Goal: Transaction & Acquisition: Purchase product/service

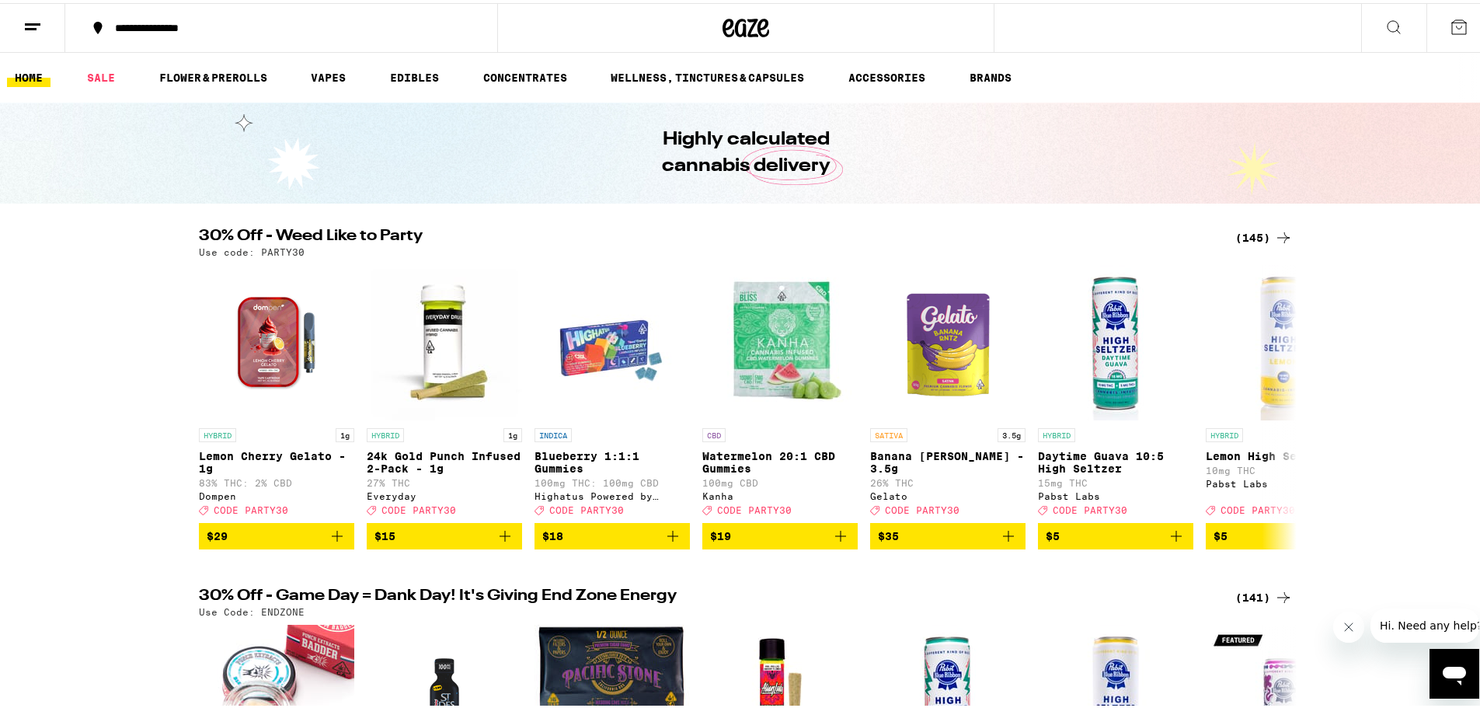
click at [1450, 20] on icon at bounding box center [1459, 24] width 19 height 19
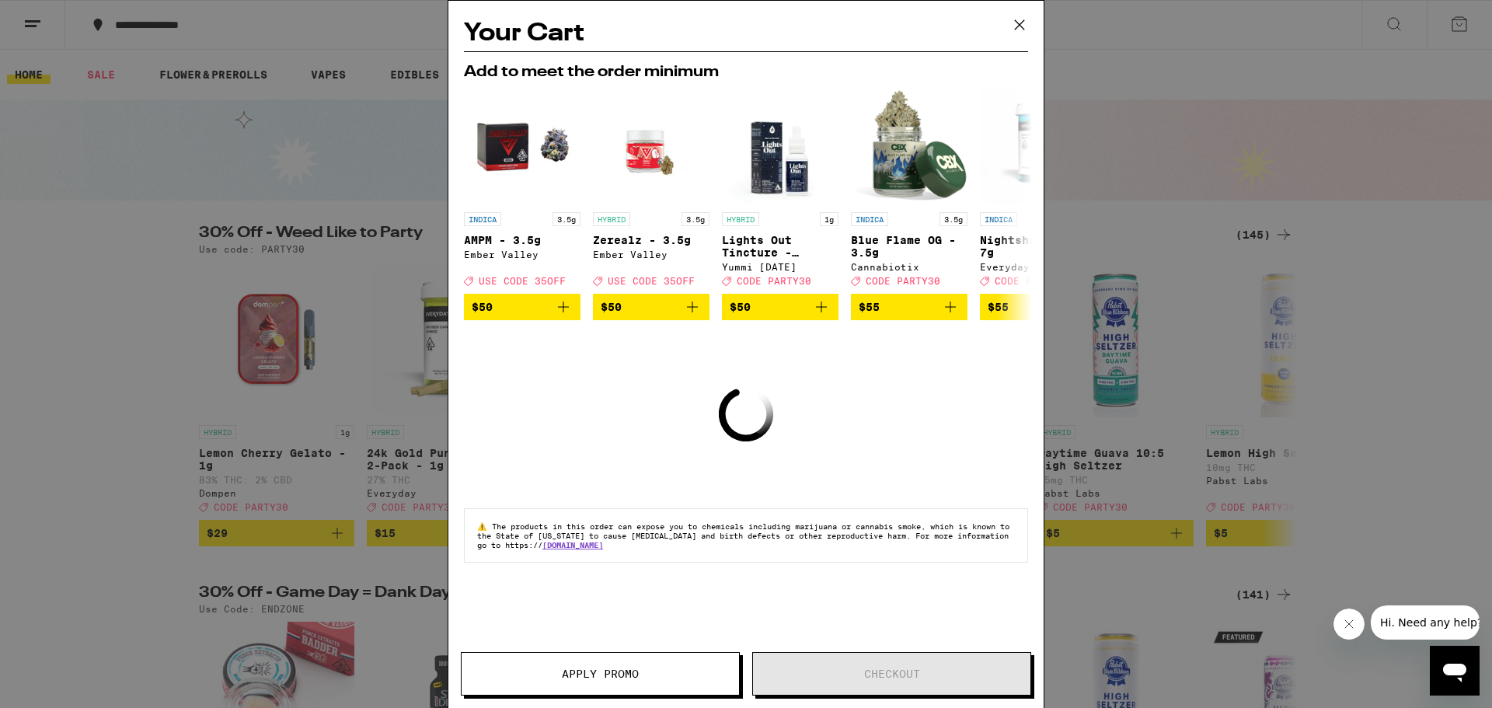
click at [1021, 26] on icon at bounding box center [1019, 24] width 9 height 9
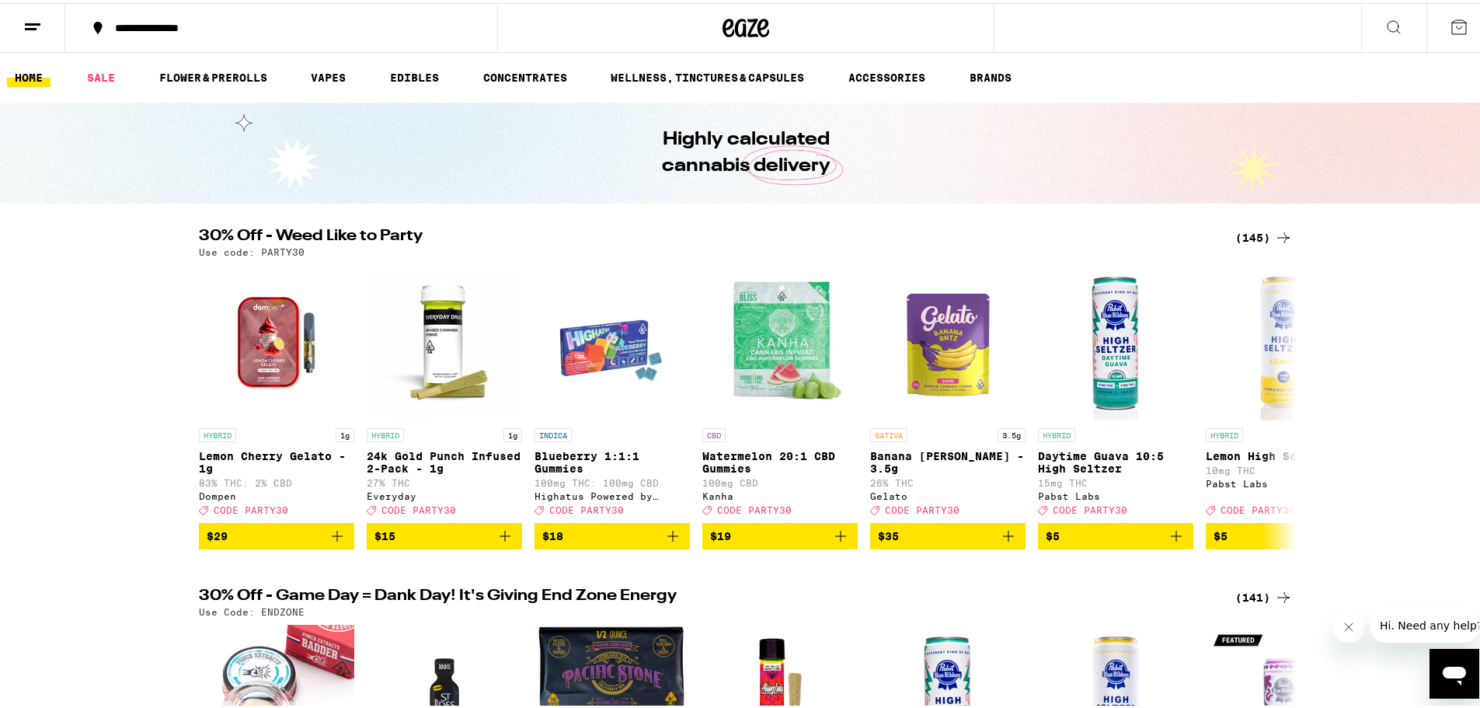
click at [16, 23] on button at bounding box center [32, 25] width 65 height 49
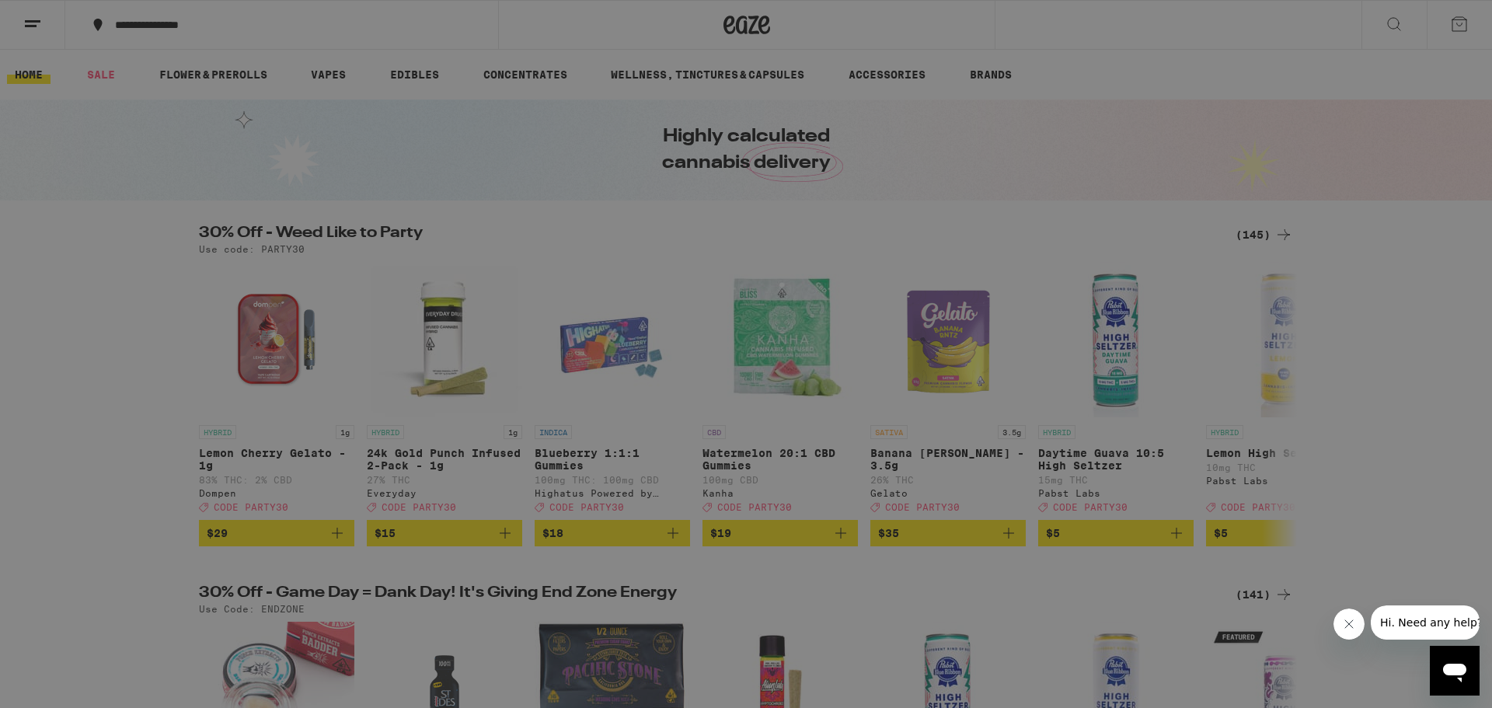
click at [115, 552] on link "Account" at bounding box center [215, 543] width 273 height 19
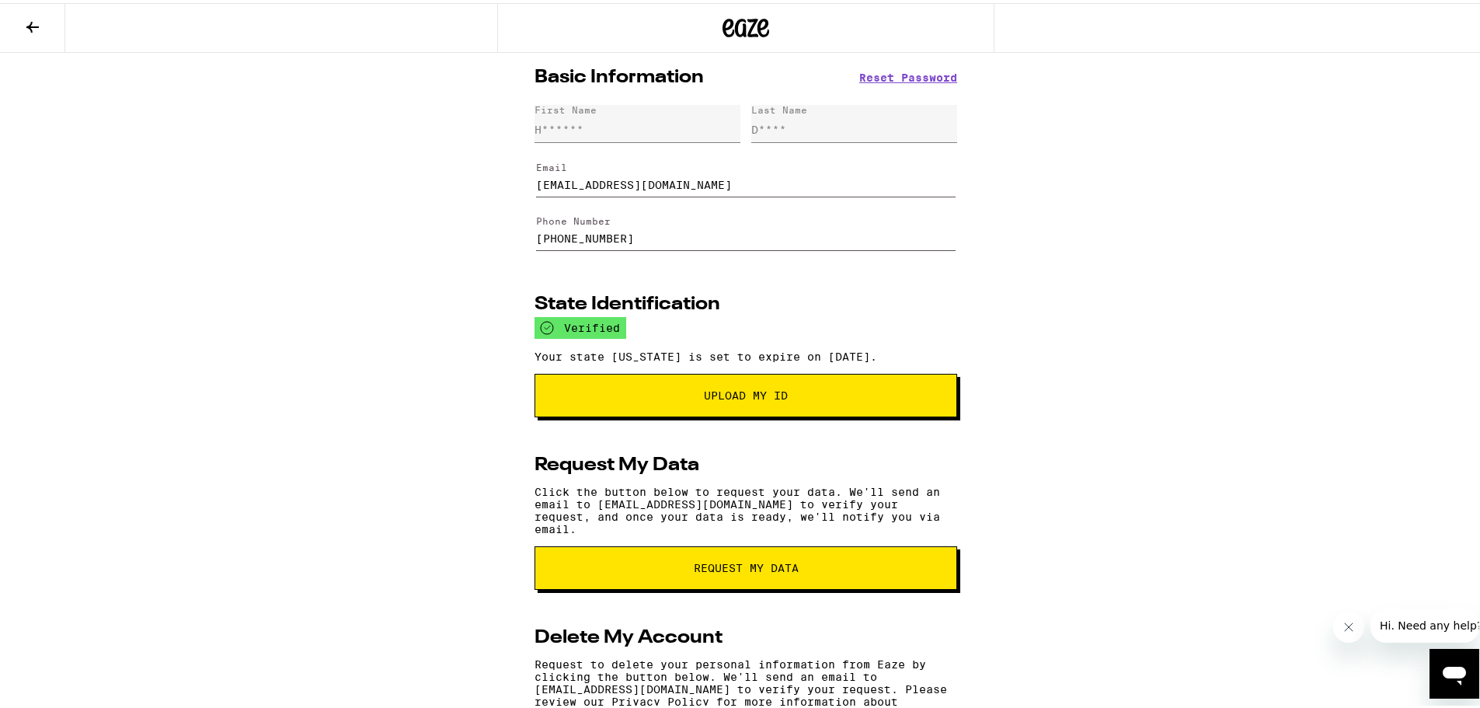
click at [40, 32] on icon at bounding box center [32, 24] width 19 height 19
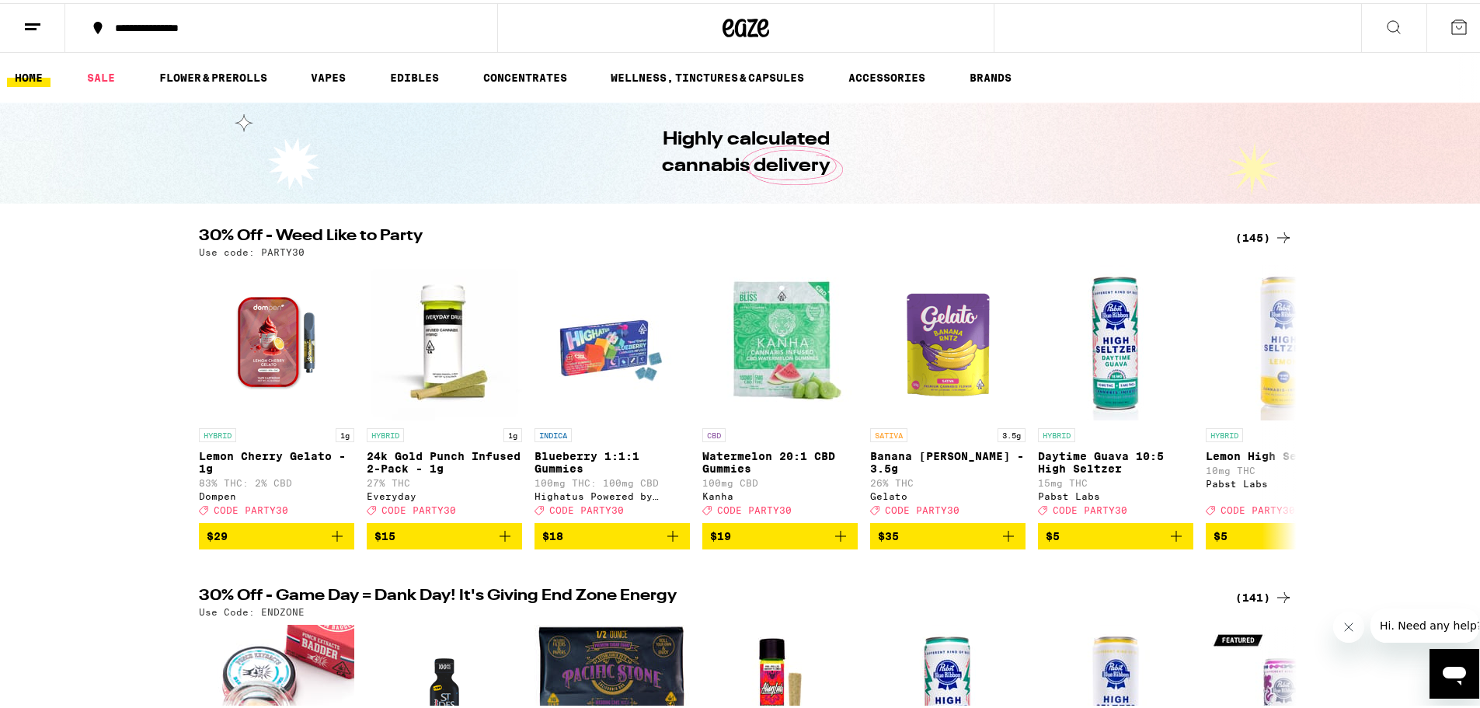
click at [1238, 244] on div "Use code: PARTY30" at bounding box center [746, 249] width 1094 height 10
click at [1244, 227] on div "(145)" at bounding box center [1263, 234] width 57 height 19
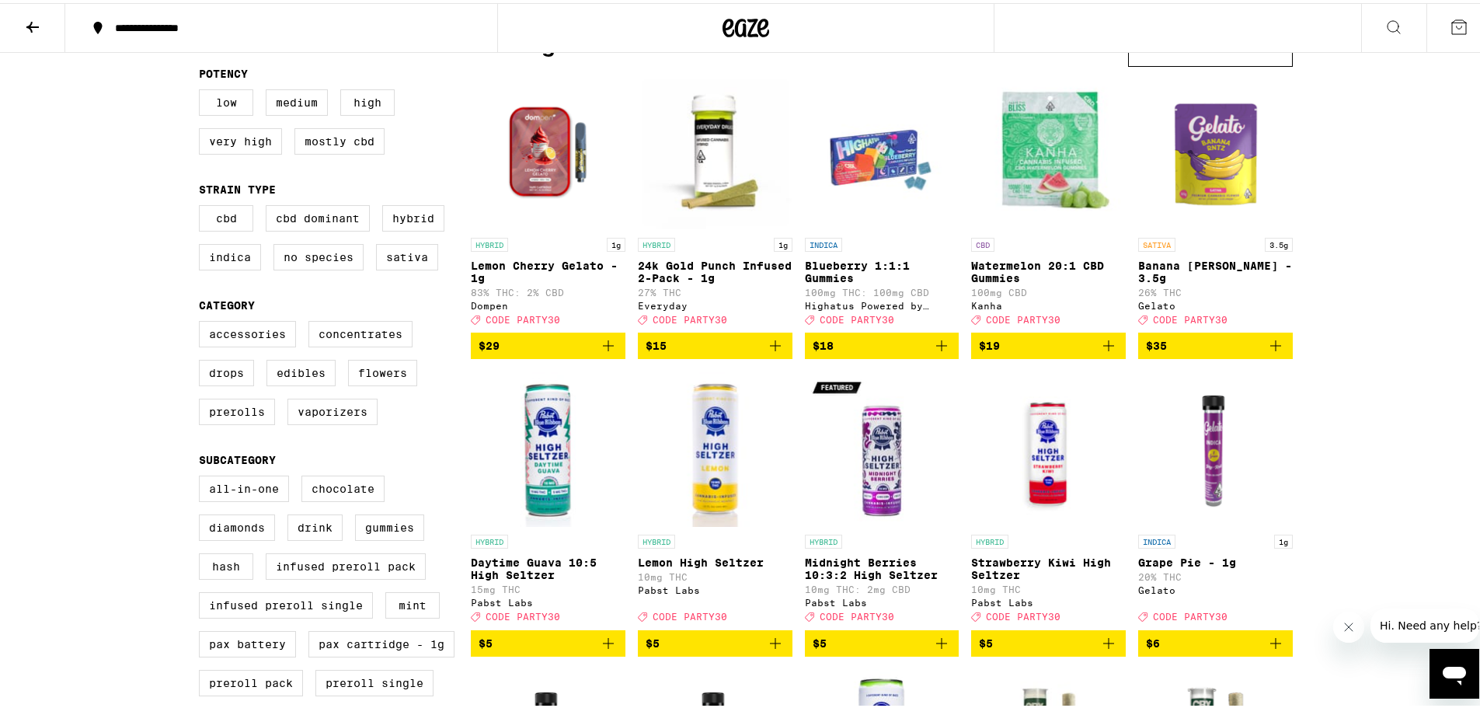
scroll to position [155, 0]
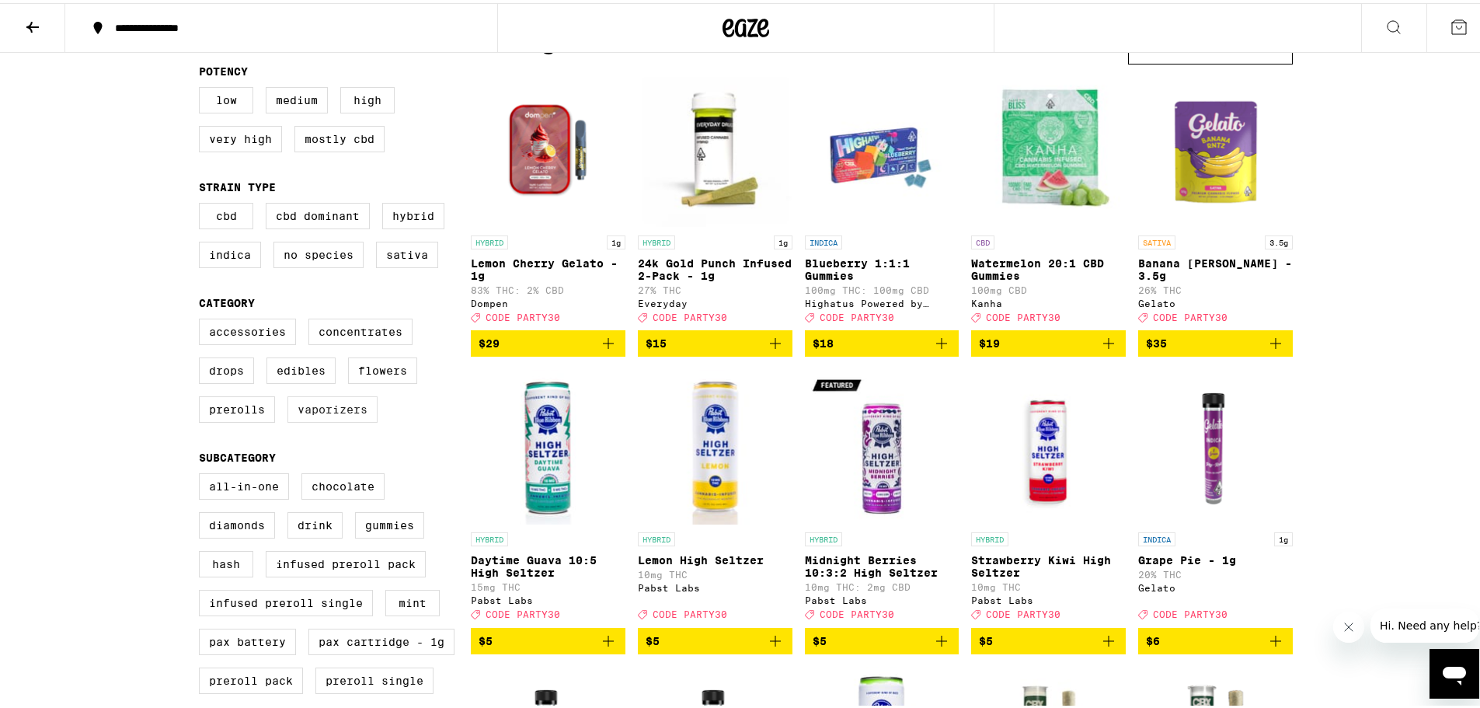
click at [322, 419] on label "Vaporizers" at bounding box center [332, 406] width 90 height 26
click at [203, 319] on input "Vaporizers" at bounding box center [202, 318] width 1 height 1
checkbox input "true"
